Goal: Task Accomplishment & Management: Complete application form

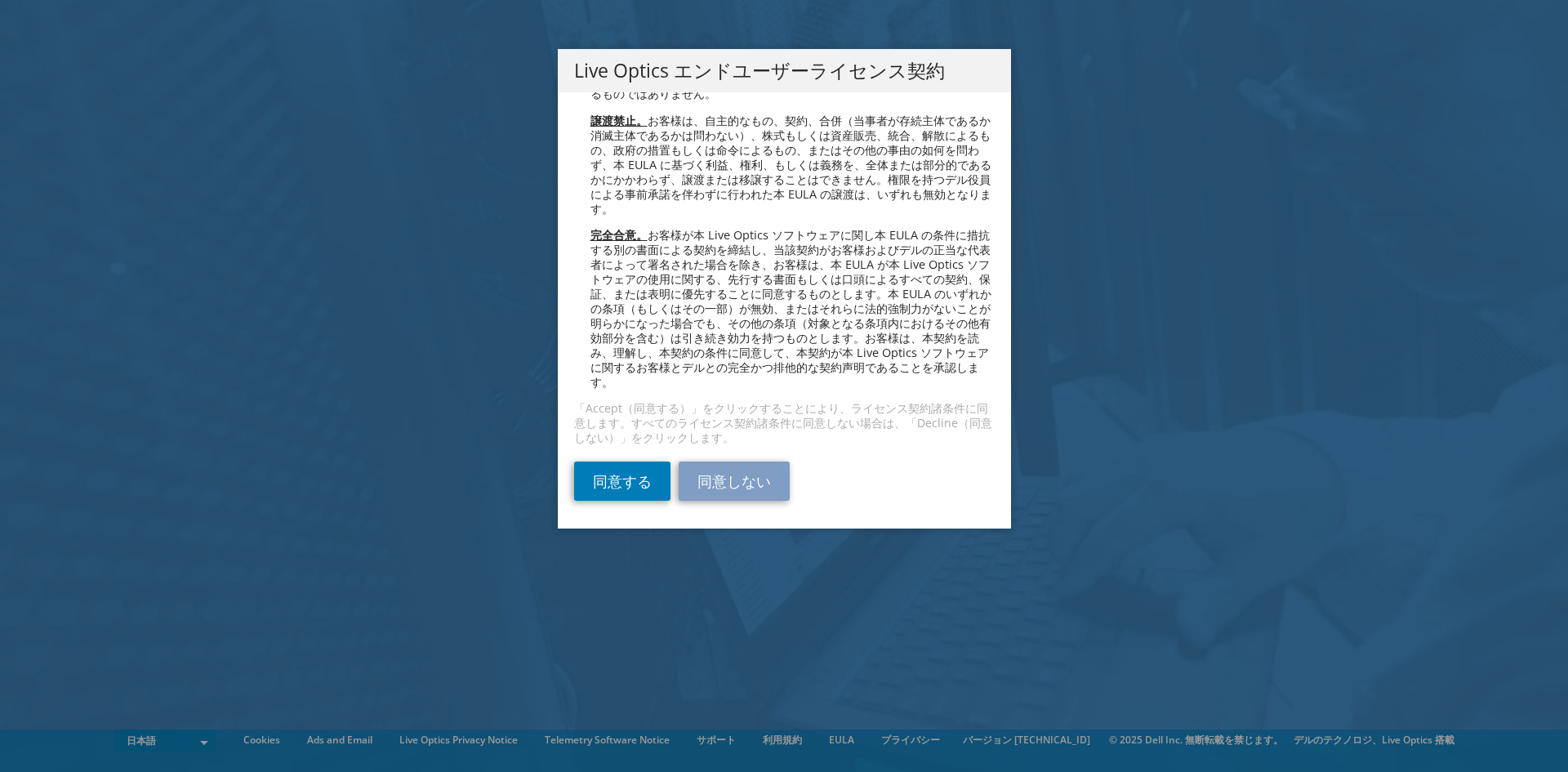
scroll to position [5971, 0]
click at [636, 479] on link "同意する" at bounding box center [622, 480] width 96 height 39
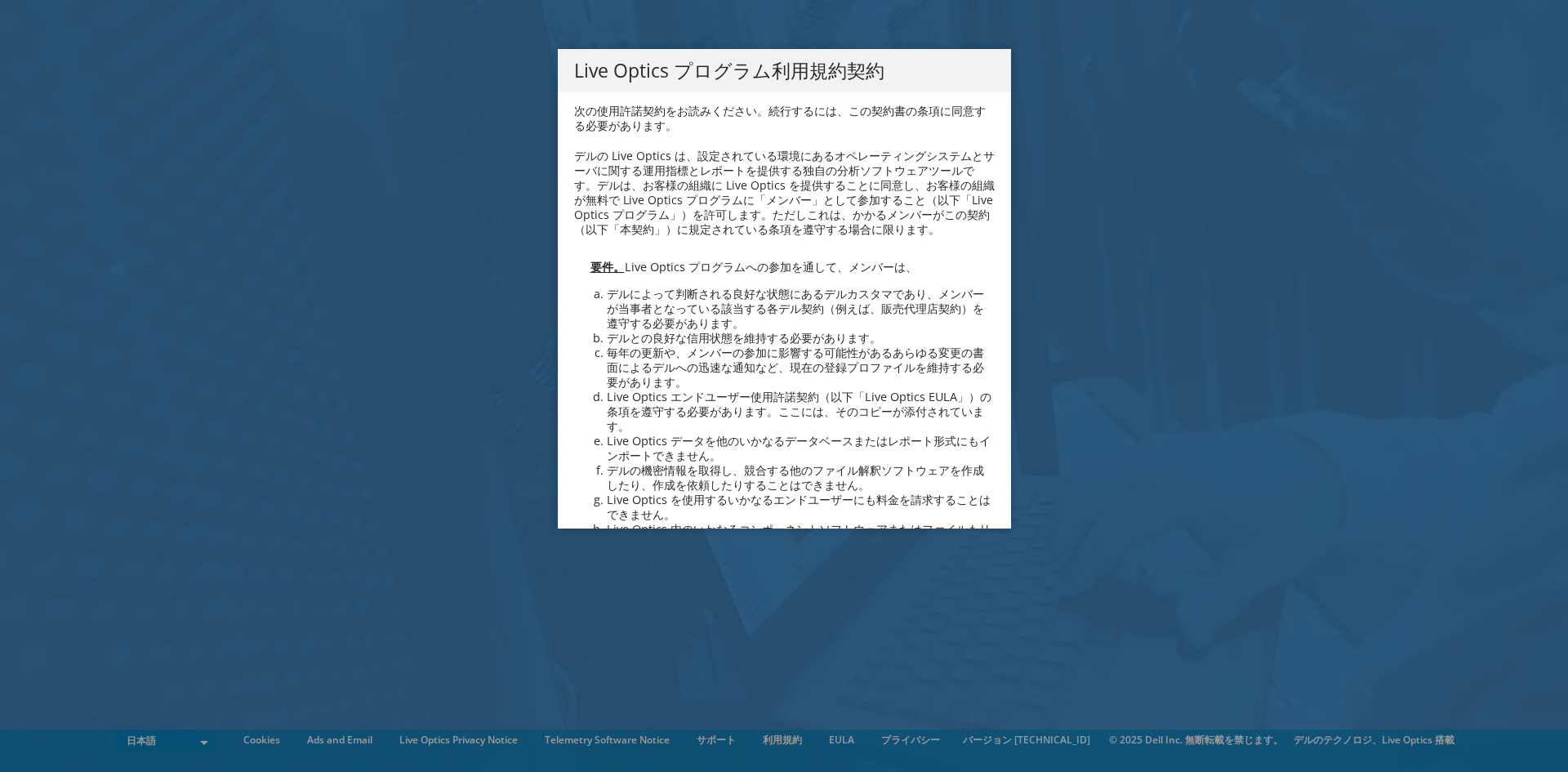
scroll to position [1081, 0]
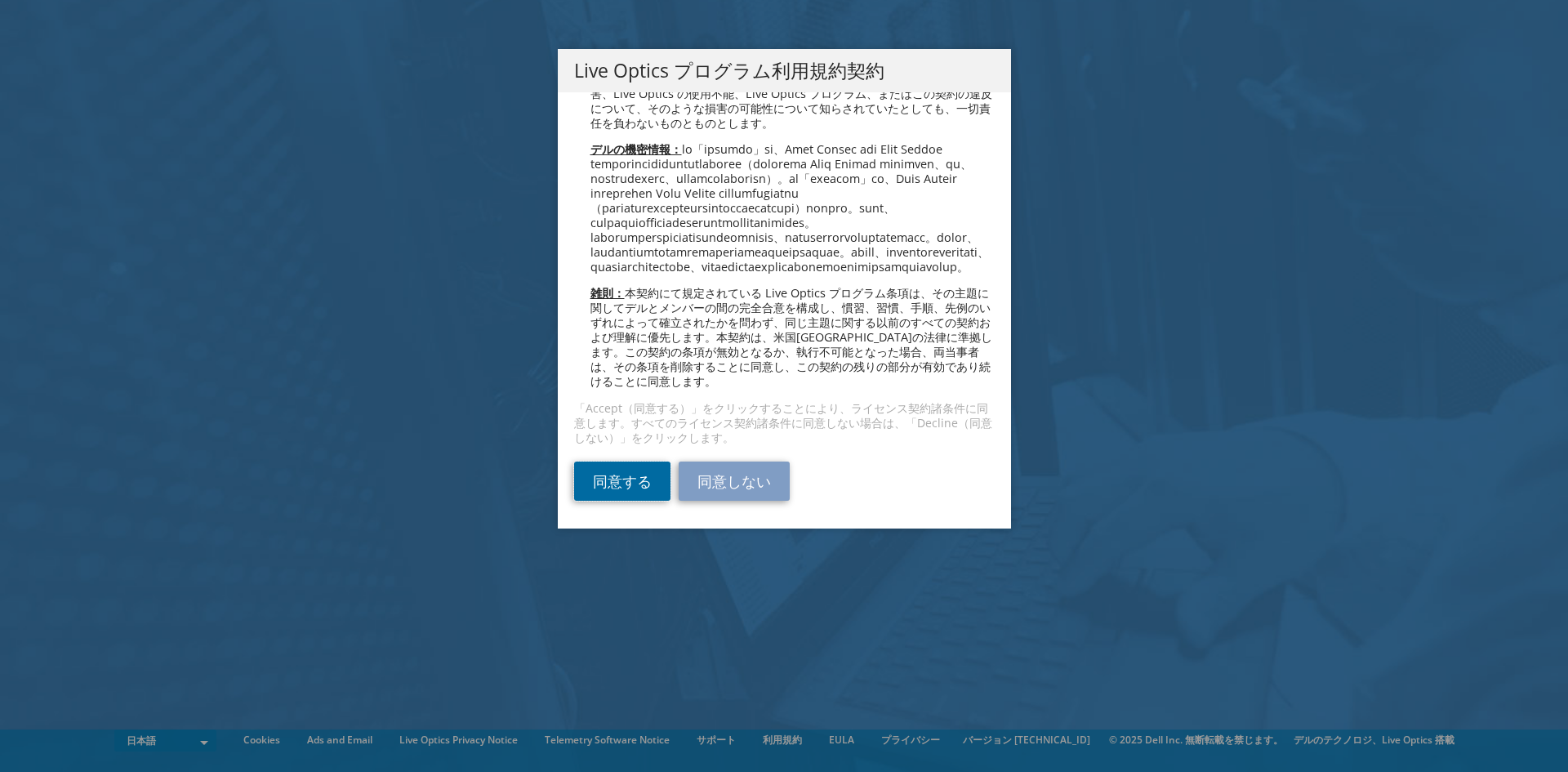
click at [625, 490] on link "同意する" at bounding box center [622, 480] width 96 height 39
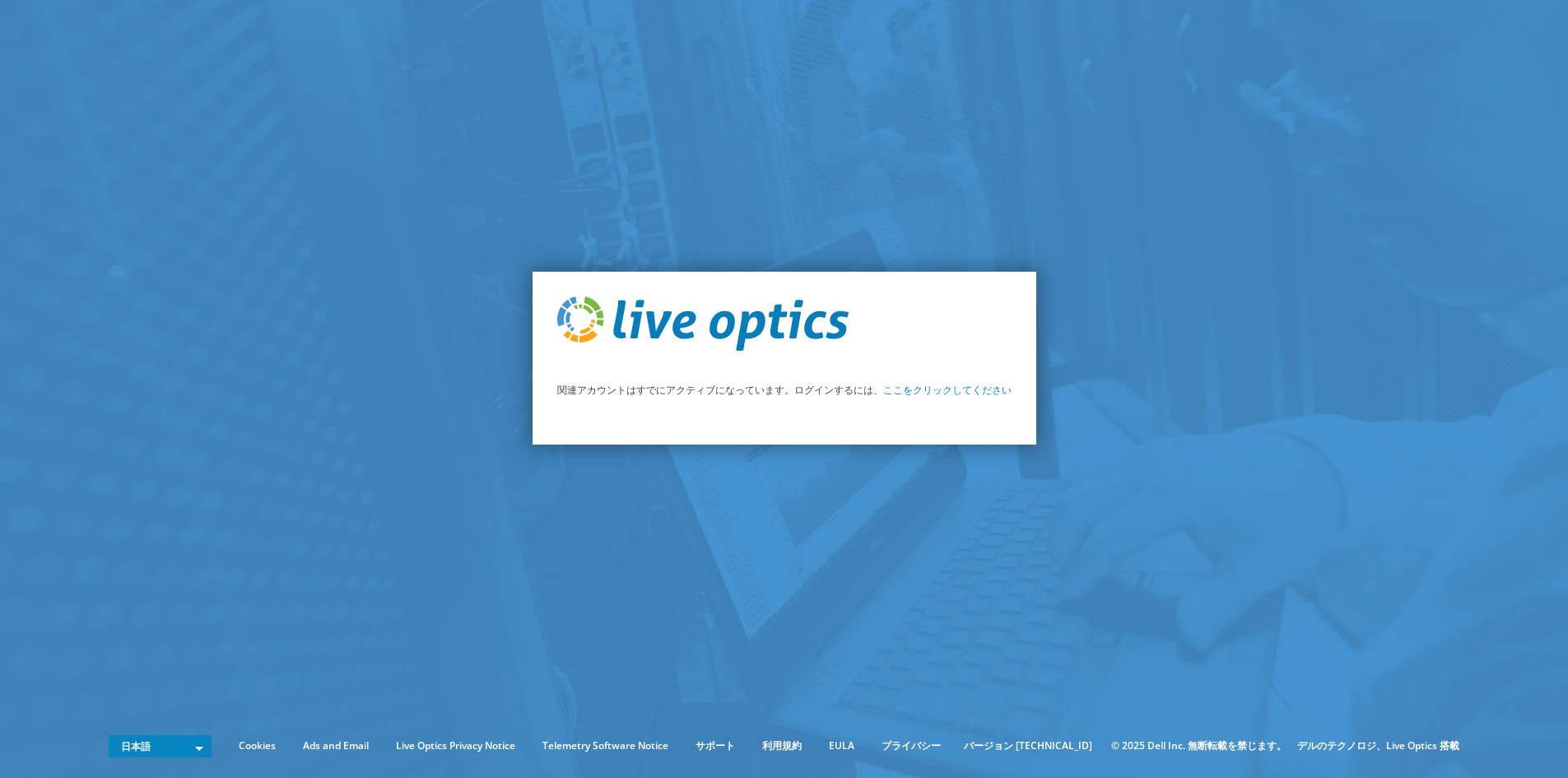
click at [933, 389] on link "ここをクリックしてください" at bounding box center [947, 389] width 128 height 14
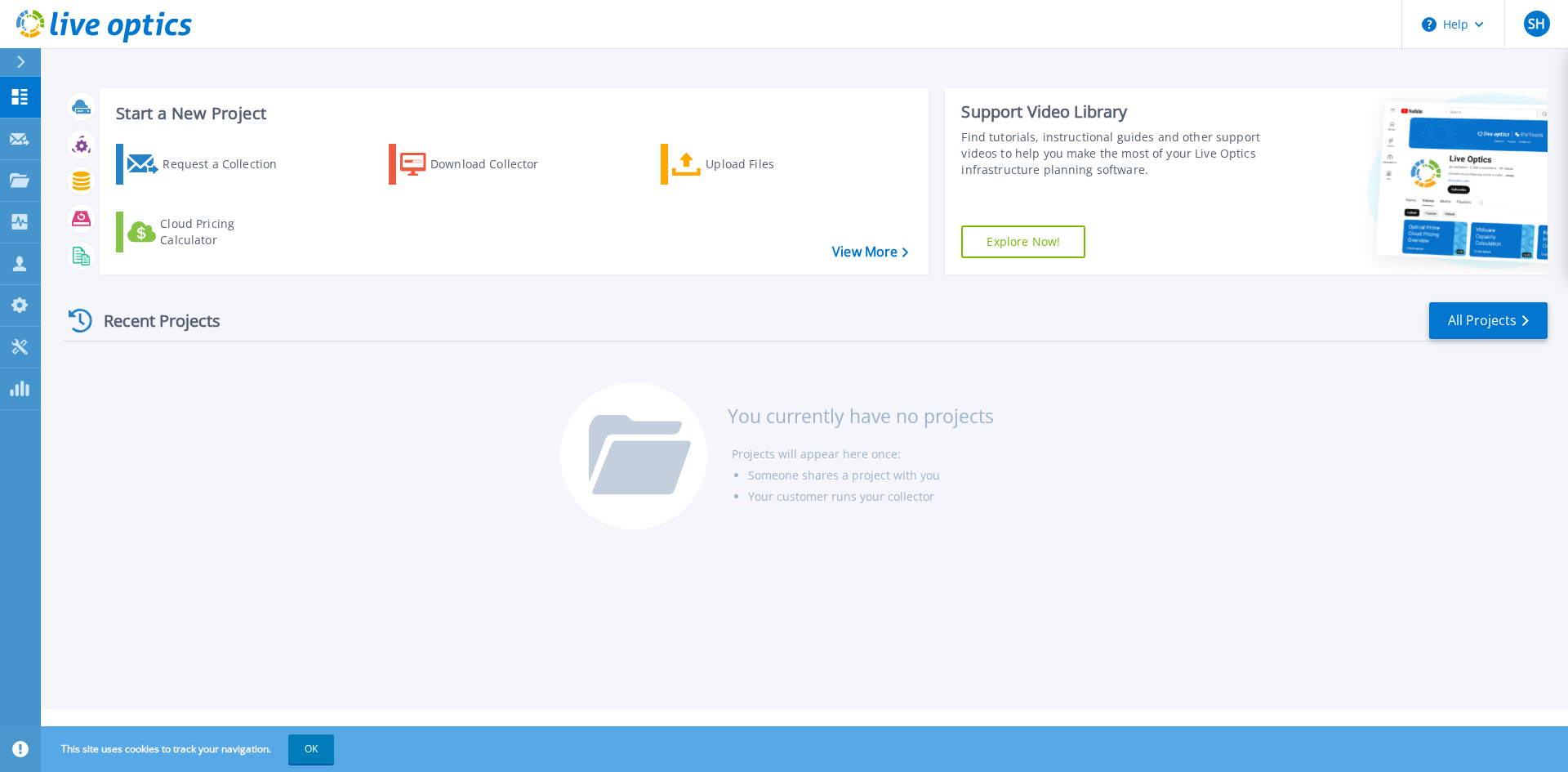
click at [23, 57] on icon at bounding box center [21, 62] width 9 height 13
